Goal: Navigation & Orientation: Find specific page/section

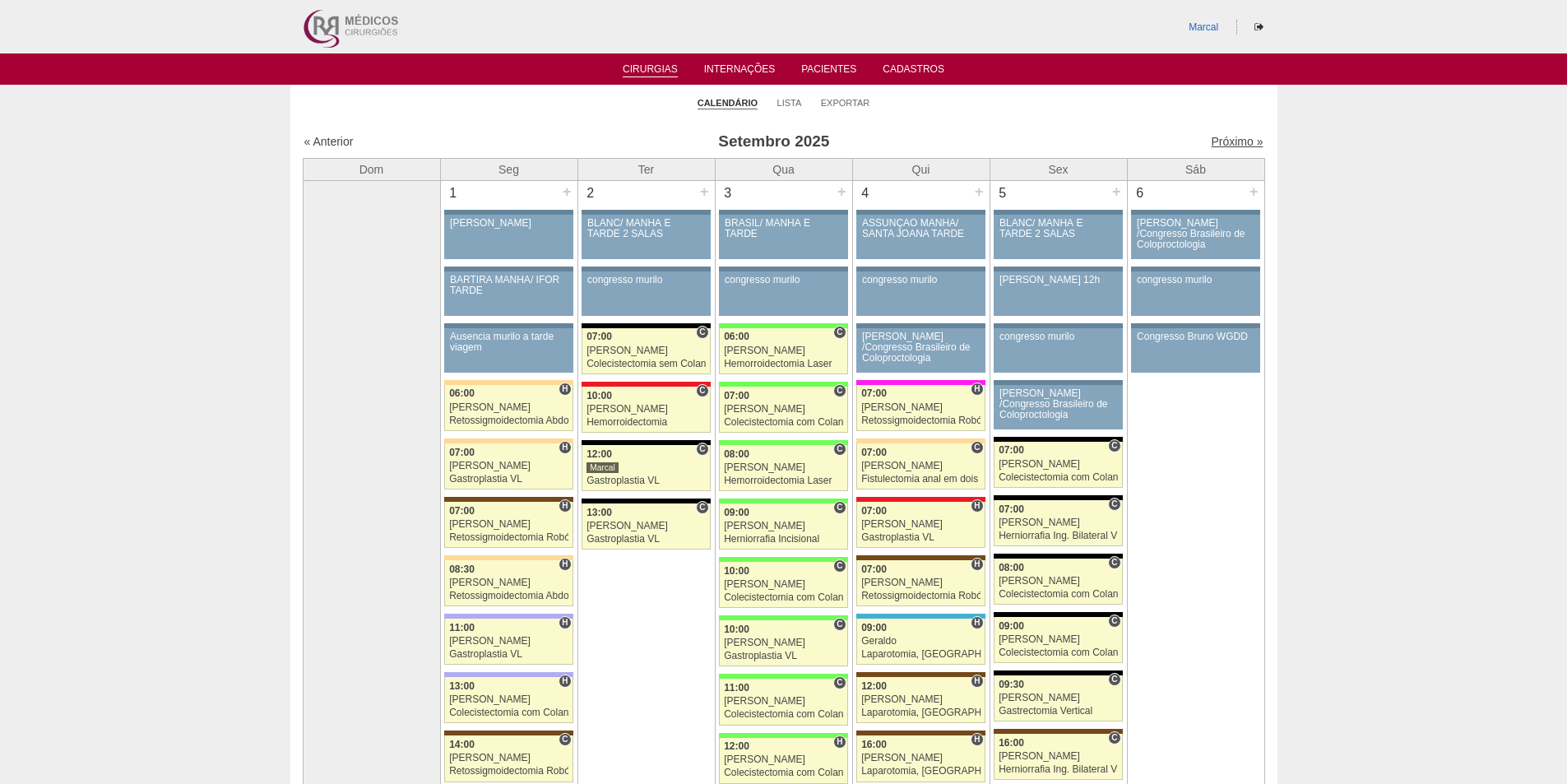
click at [1212, 141] on link "Próximo »" at bounding box center [1236, 142] width 52 height 14
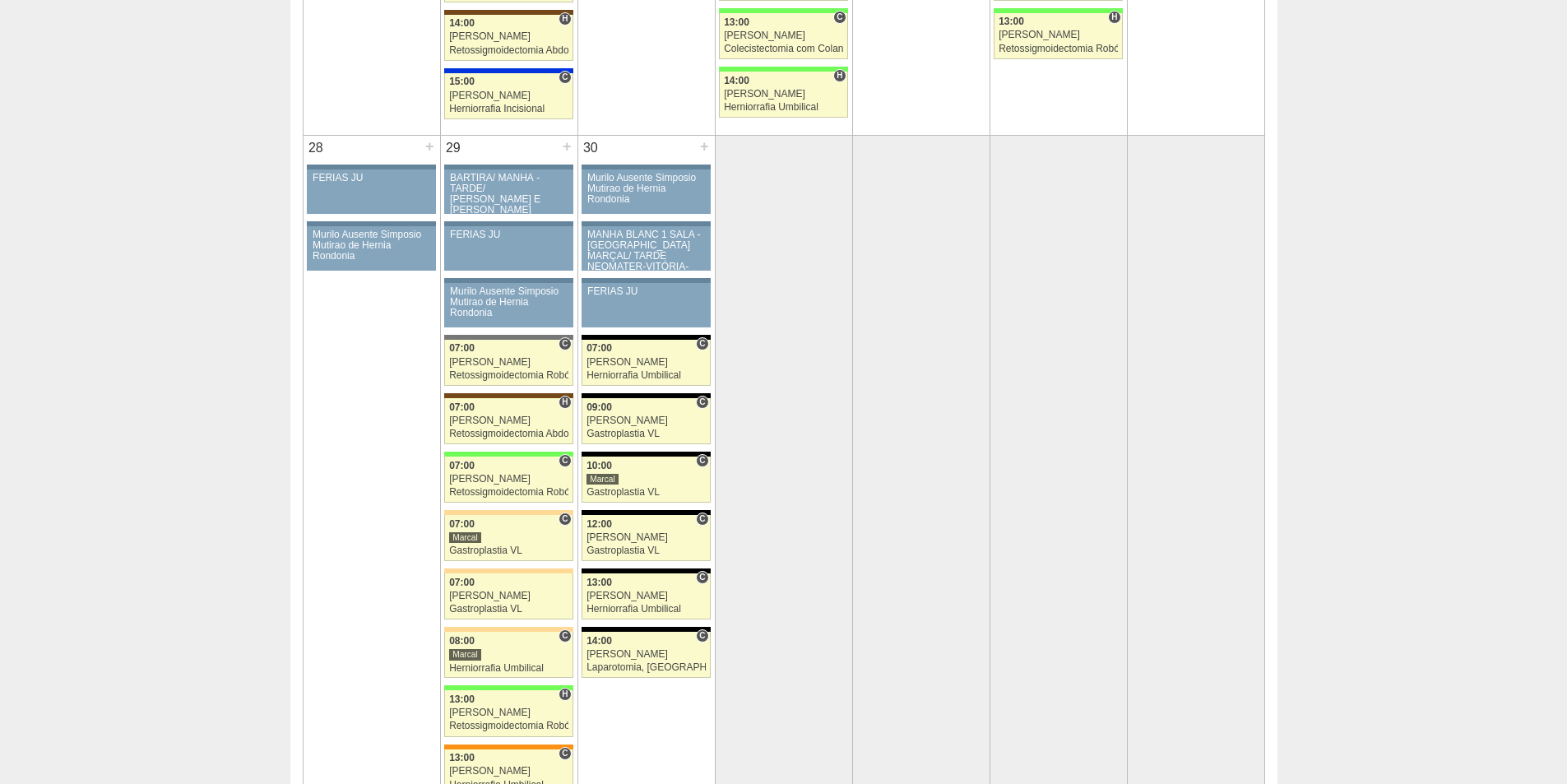
scroll to position [3124, 0]
